Goal: Connect with others: Establish contact or relationships with other users

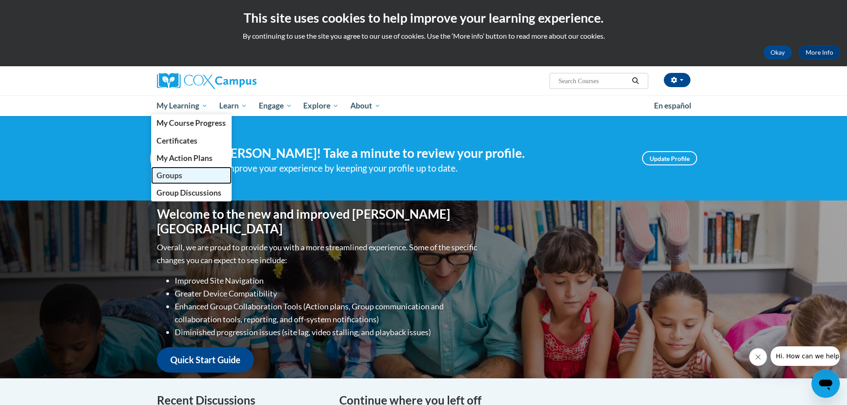
click at [175, 174] on span "Groups" at bounding box center [170, 175] width 26 height 9
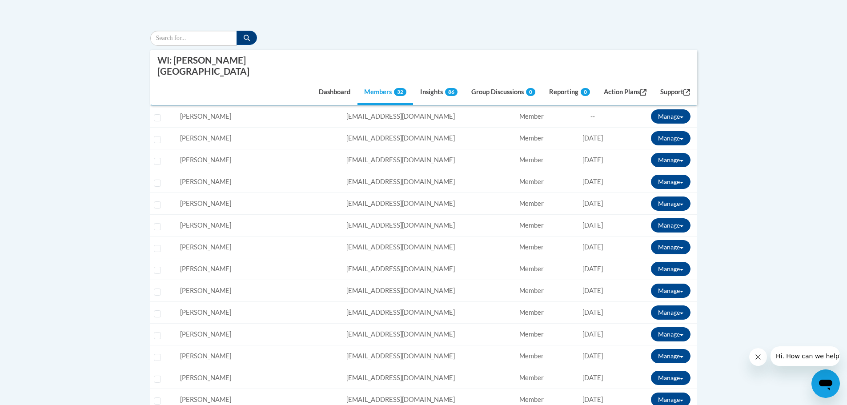
scroll to position [44, 0]
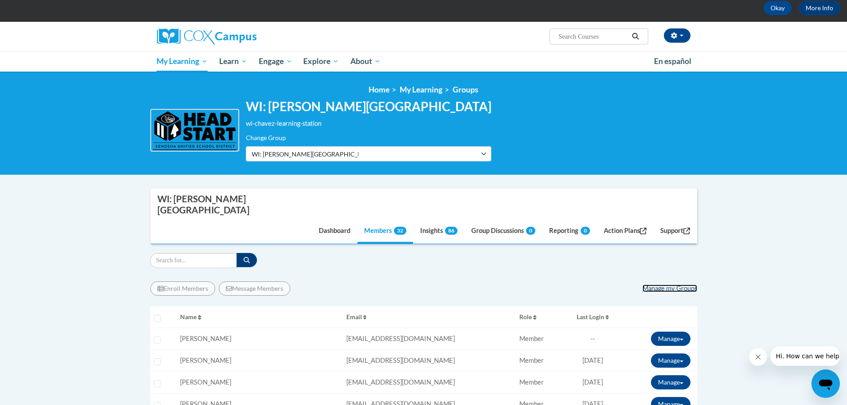
drag, startPoint x: 687, startPoint y: 261, endPoint x: 697, endPoint y: 260, distance: 9.9
click at [687, 285] on link "Manage my Groups" at bounding box center [670, 289] width 55 height 8
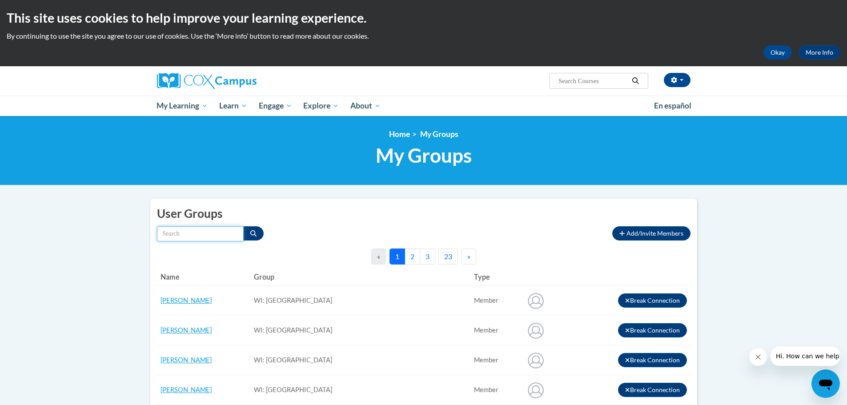
click at [192, 232] on input "Search by name" at bounding box center [200, 233] width 87 height 15
type input "laura"
click at [253, 234] on icon "Search" at bounding box center [253, 233] width 6 height 6
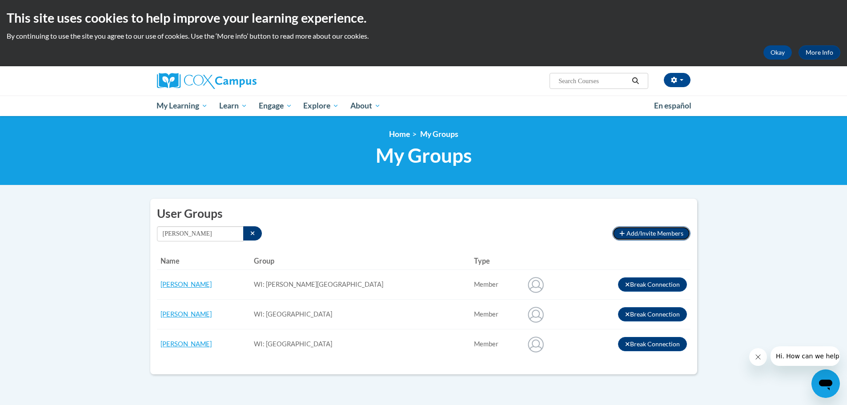
click at [636, 232] on span "Add/Invite Members" at bounding box center [655, 234] width 57 height 8
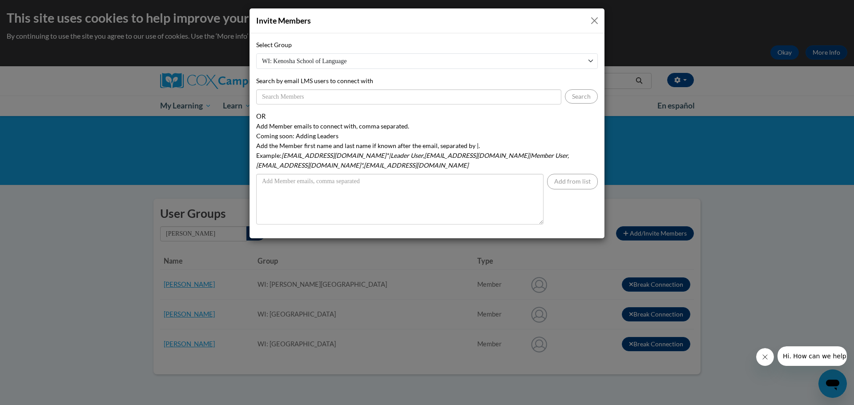
click at [312, 61] on select "WI: Kenosha School of Language WI: Nash Elementary School WI: ESL Department WI…" at bounding box center [427, 61] width 342 height 16
select select "19690990-0000-0000-0000-000000000000"
click at [256, 53] on select "WI: Kenosha School of Language WI: Nash Elementary School WI: ESL Department WI…" at bounding box center [427, 61] width 342 height 16
click at [290, 97] on input "Search by email LMS users to connect with" at bounding box center [408, 96] width 305 height 15
type input "lschollm@kusd.edu"
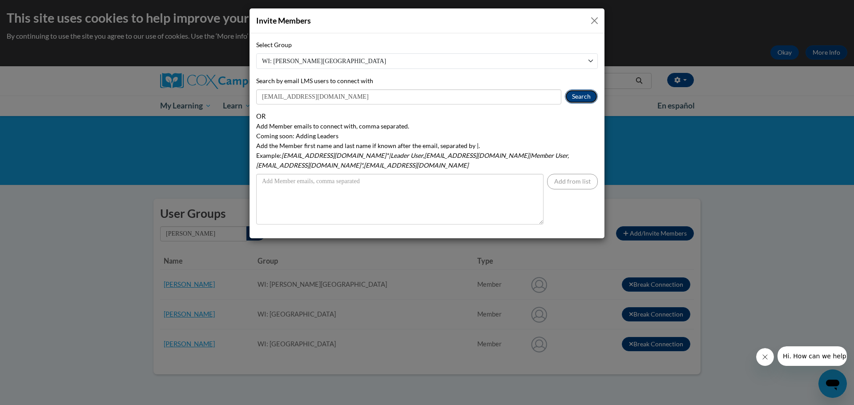
click at [584, 90] on button "Search" at bounding box center [581, 96] width 33 height 14
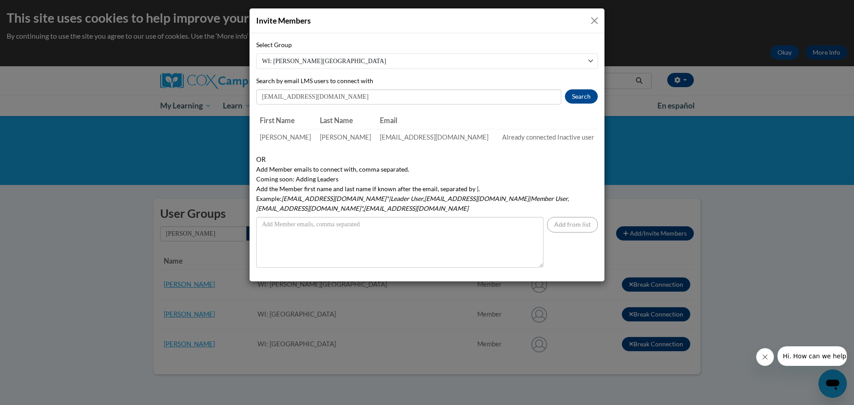
click at [594, 18] on button "Close" at bounding box center [594, 20] width 11 height 11
